Goal: Task Accomplishment & Management: Use online tool/utility

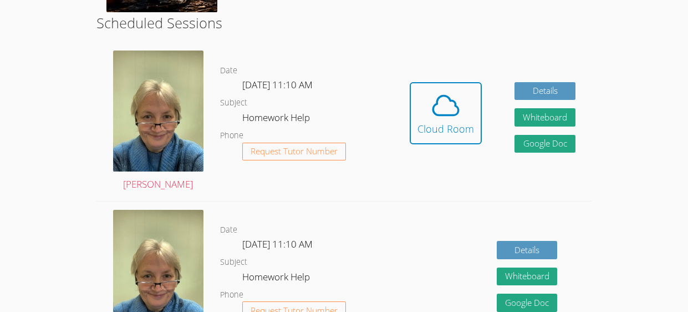
scroll to position [276, 0]
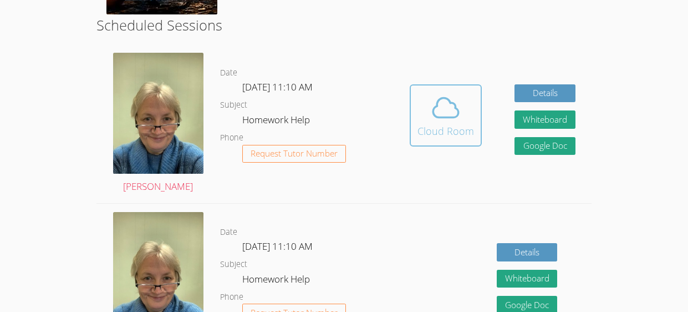
click at [433, 134] on div "Cloud Room" at bounding box center [446, 131] width 57 height 16
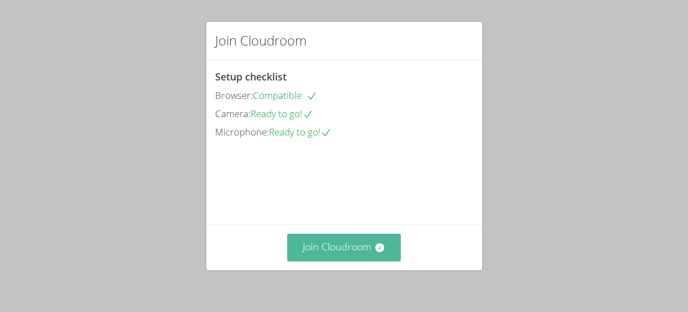
click at [341, 247] on button "Join Cloudroom" at bounding box center [344, 247] width 114 height 27
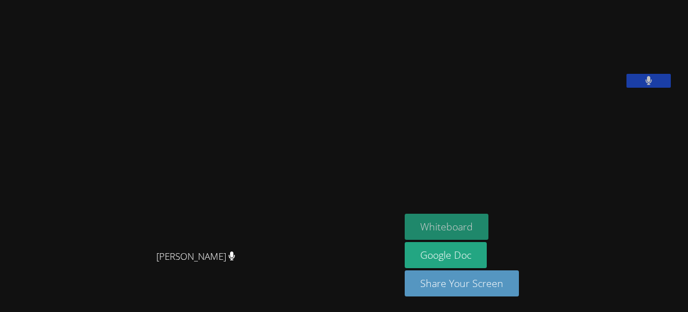
click at [479, 218] on button "Whiteboard" at bounding box center [447, 227] width 84 height 26
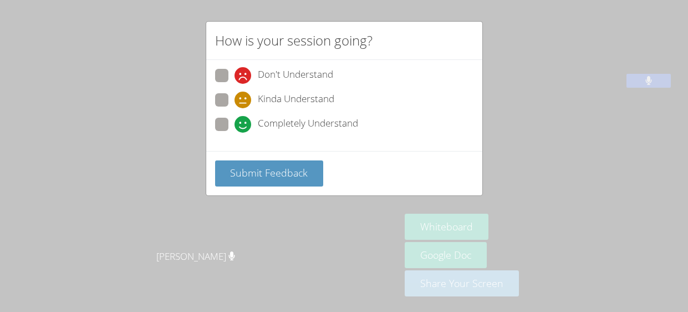
click at [344, 124] on span "Completely Understand" at bounding box center [308, 124] width 100 height 17
click at [244, 124] on input "Completely Understand" at bounding box center [239, 122] width 9 height 9
radio input "true"
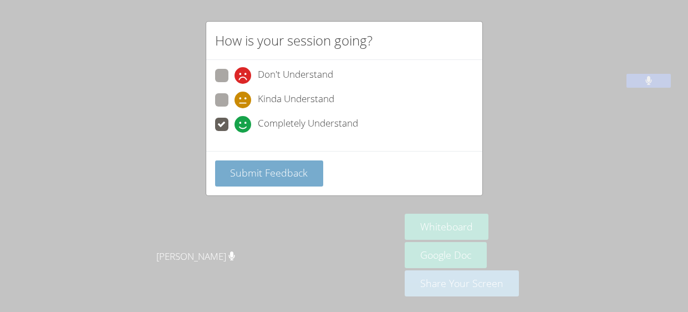
click at [295, 173] on span "Submit Feedback" at bounding box center [269, 172] width 78 height 13
